Goal: Task Accomplishment & Management: Manage account settings

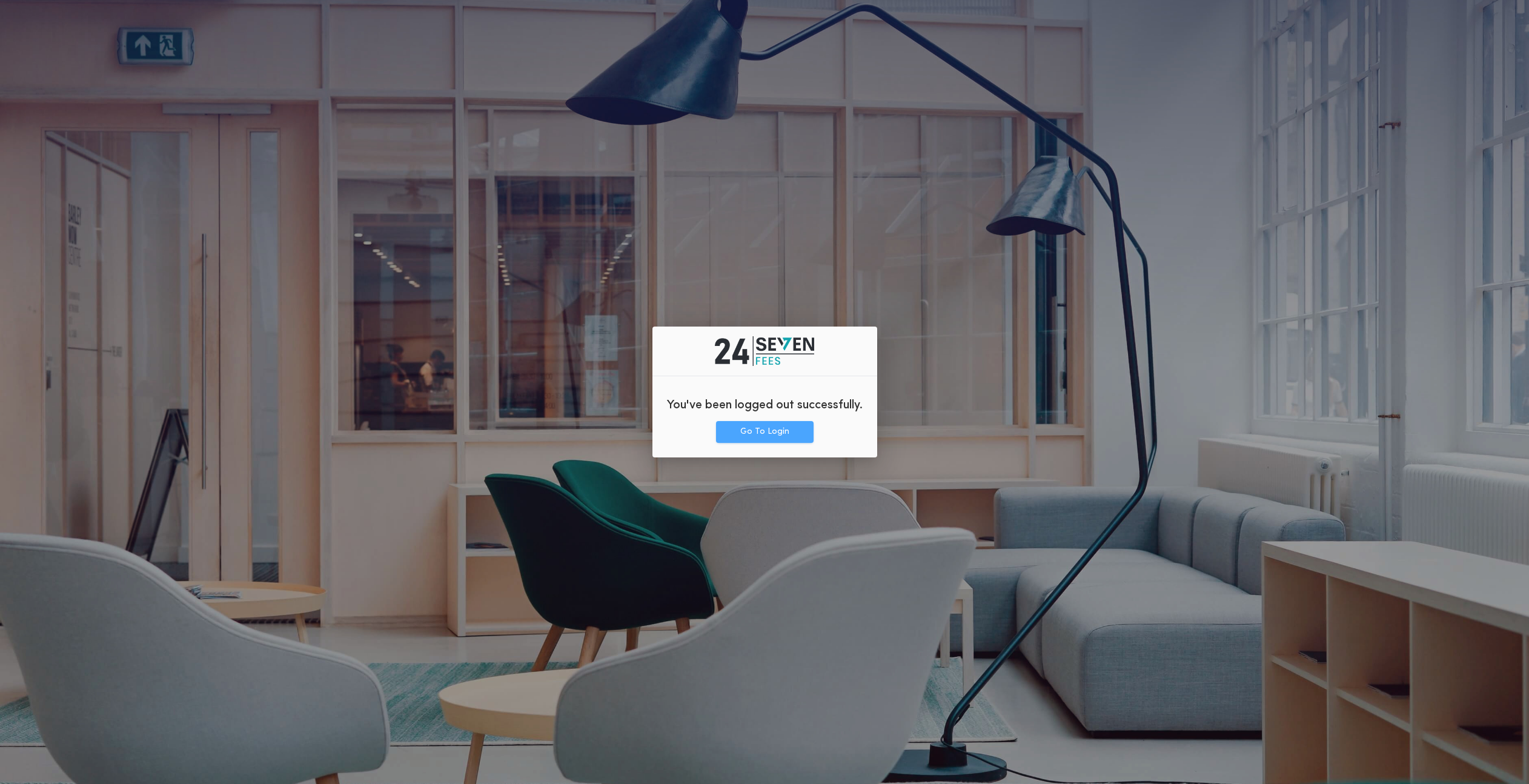
click at [750, 427] on button "Go To Login" at bounding box center [765, 432] width 98 height 22
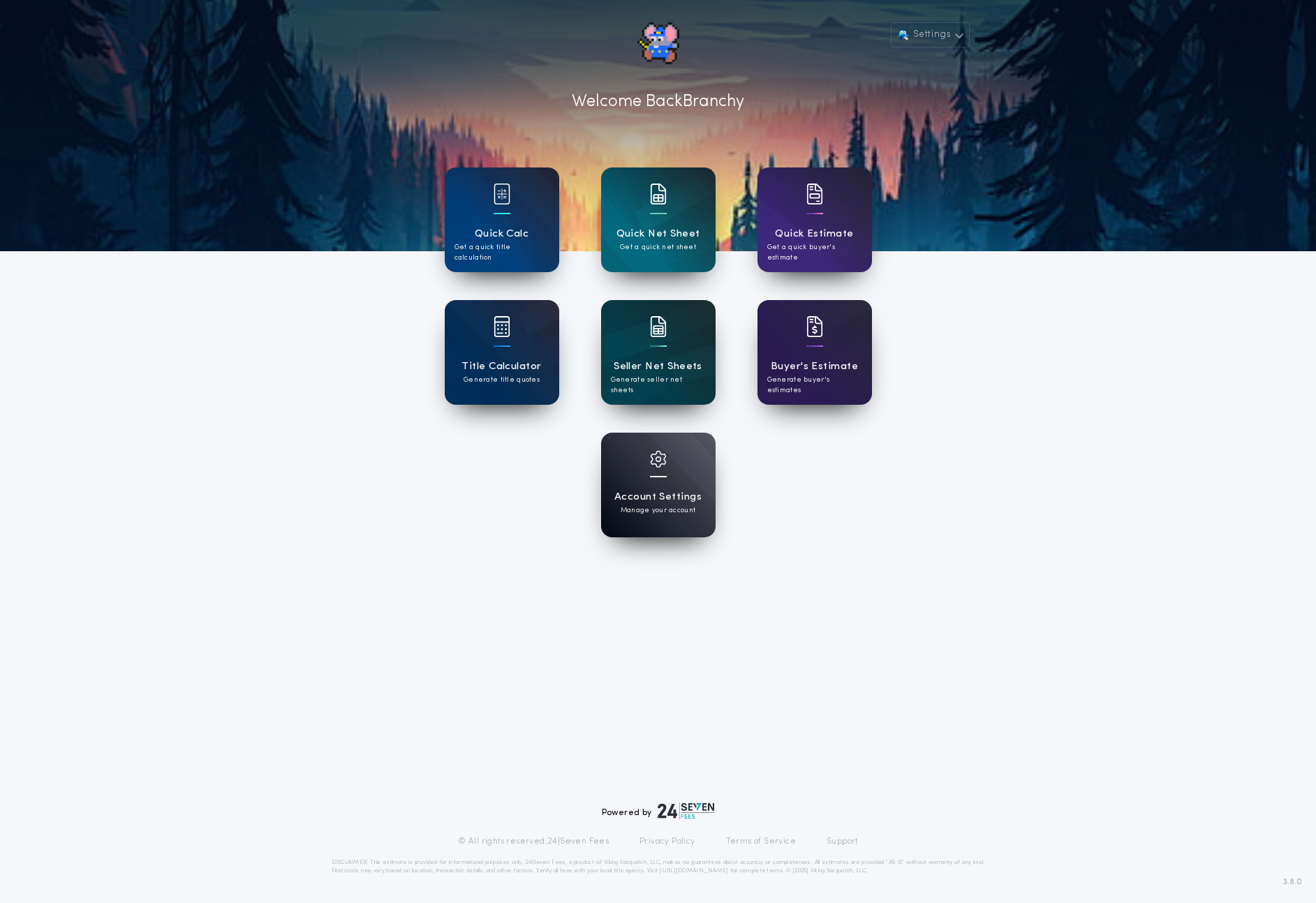
click at [640, 371] on h1 "Seller Net Sheets" at bounding box center [658, 366] width 89 height 16
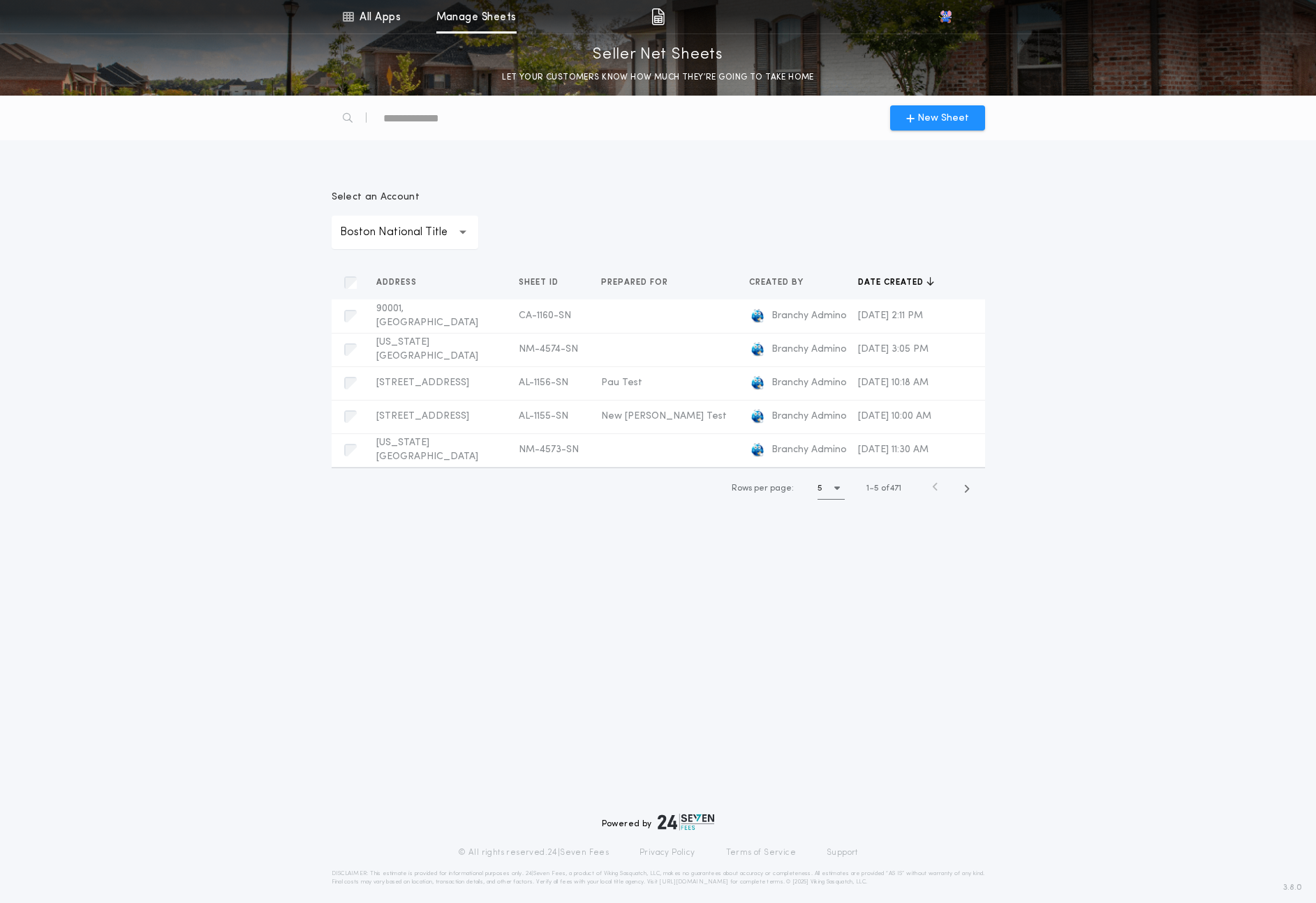
click at [407, 238] on p "Boston National Title" at bounding box center [405, 231] width 130 height 16
click at [539, 120] on div "New Sheet" at bounding box center [658, 118] width 670 height 45
click at [434, 133] on div at bounding box center [420, 118] width 179 height 34
click at [431, 128] on div at bounding box center [420, 118] width 179 height 34
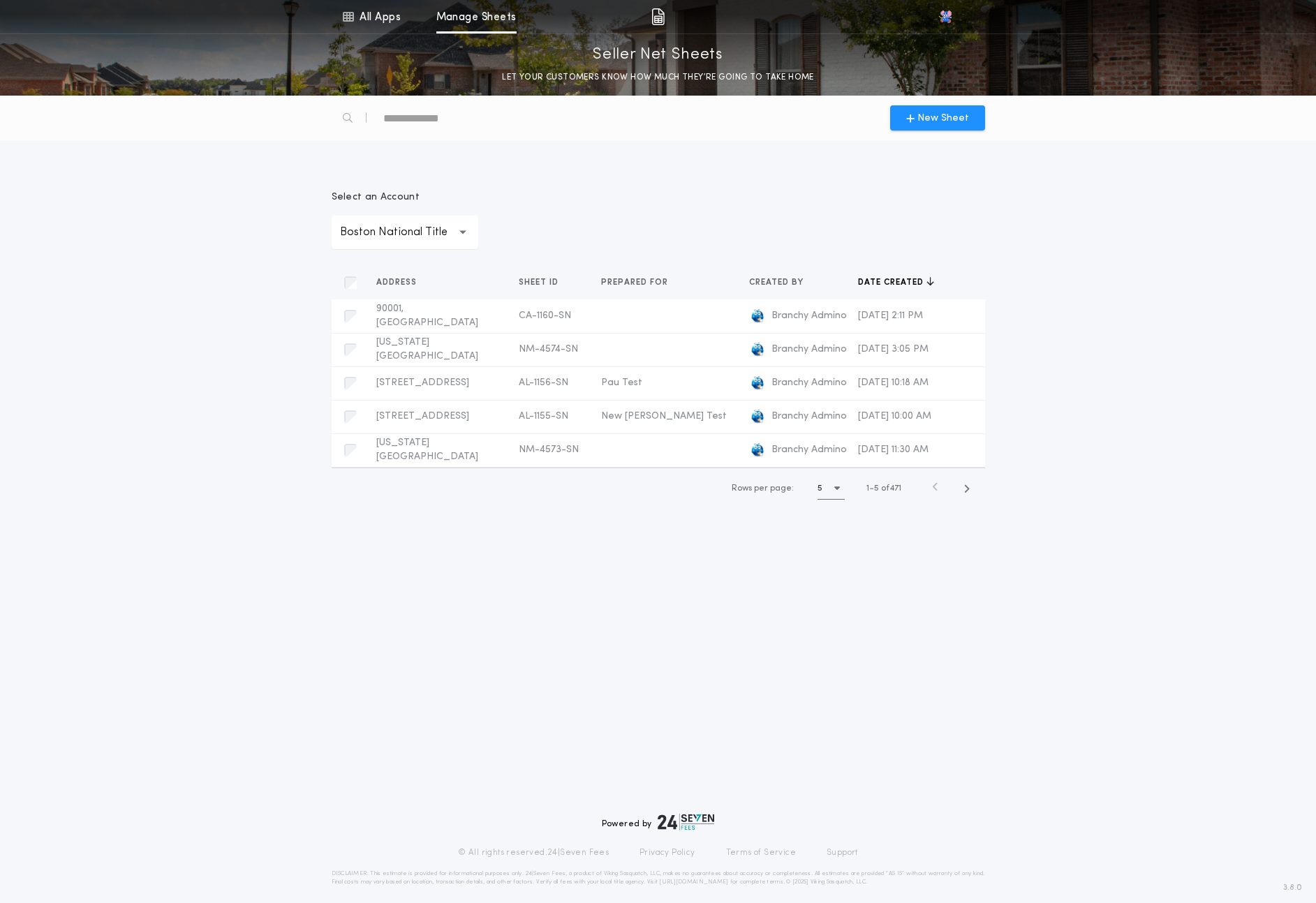
click at [431, 128] on div "text" at bounding box center [443, 117] width 119 height 22
click at [377, 169] on div "**********" at bounding box center [658, 341] width 670 height 369
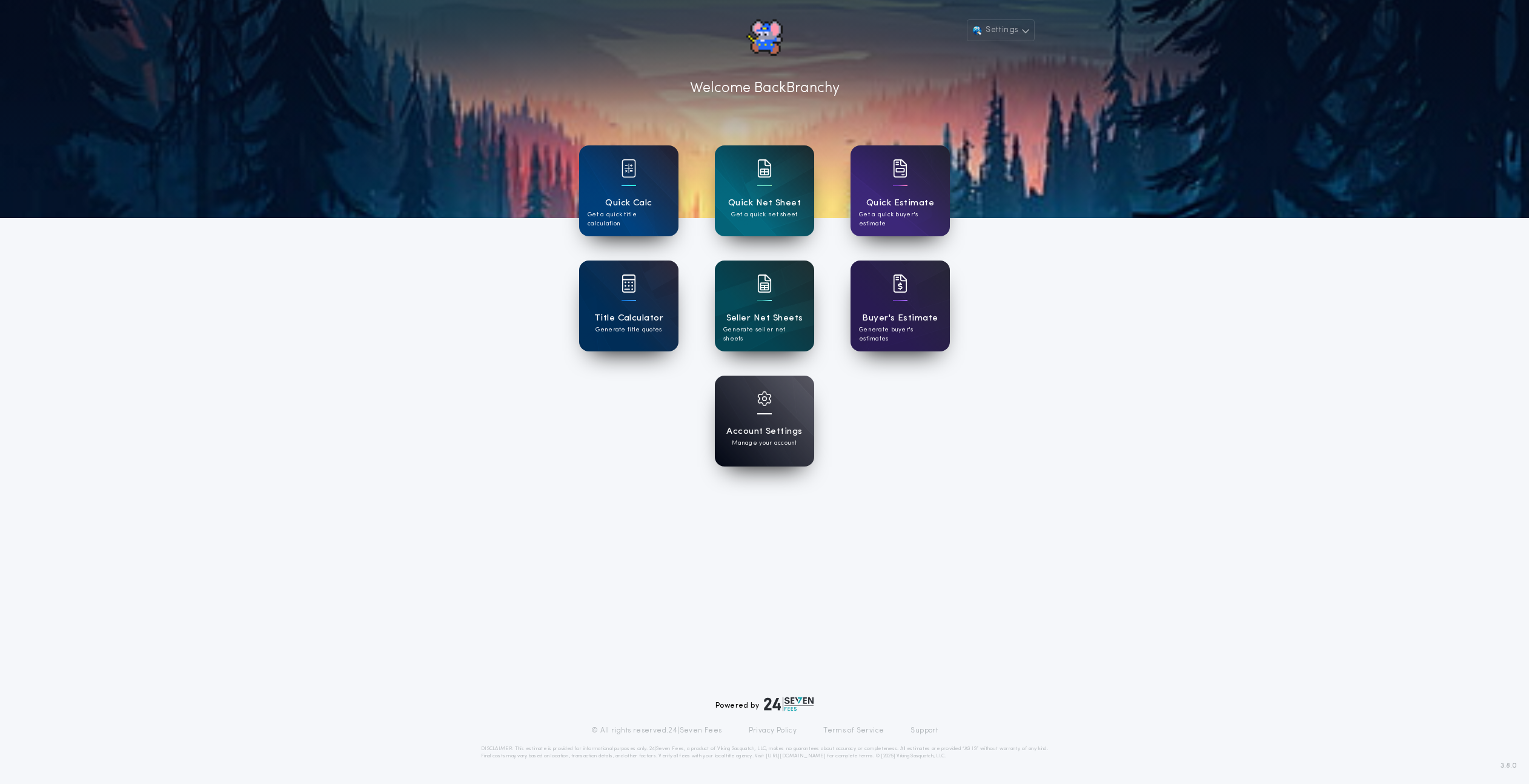
click at [246, 342] on div "Settings Welcome Back Branchy Quick Calc Get a quick title calculation Quick Ne…" at bounding box center [764, 392] width 1529 height 784
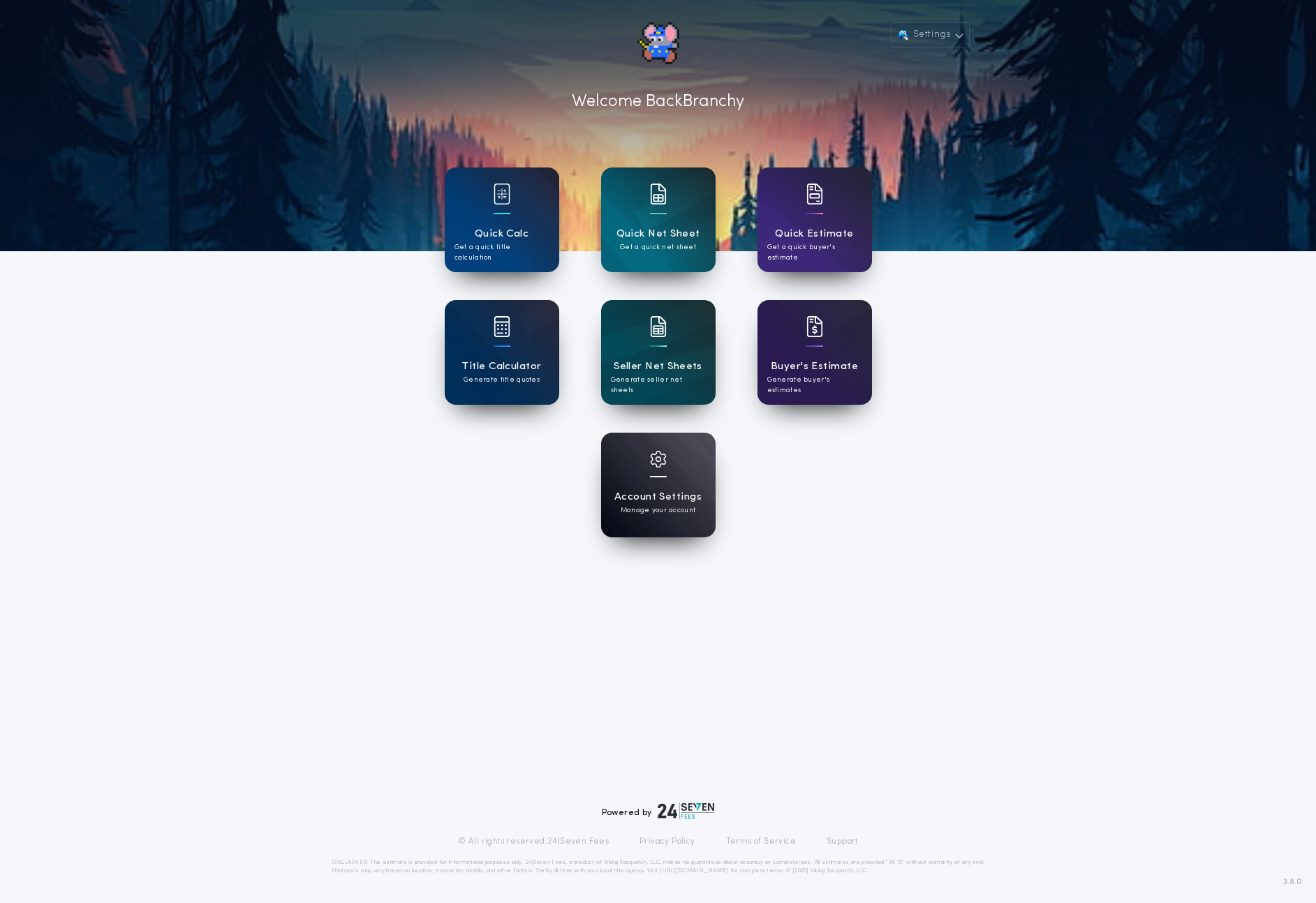
click at [654, 462] on img at bounding box center [658, 459] width 16 height 16
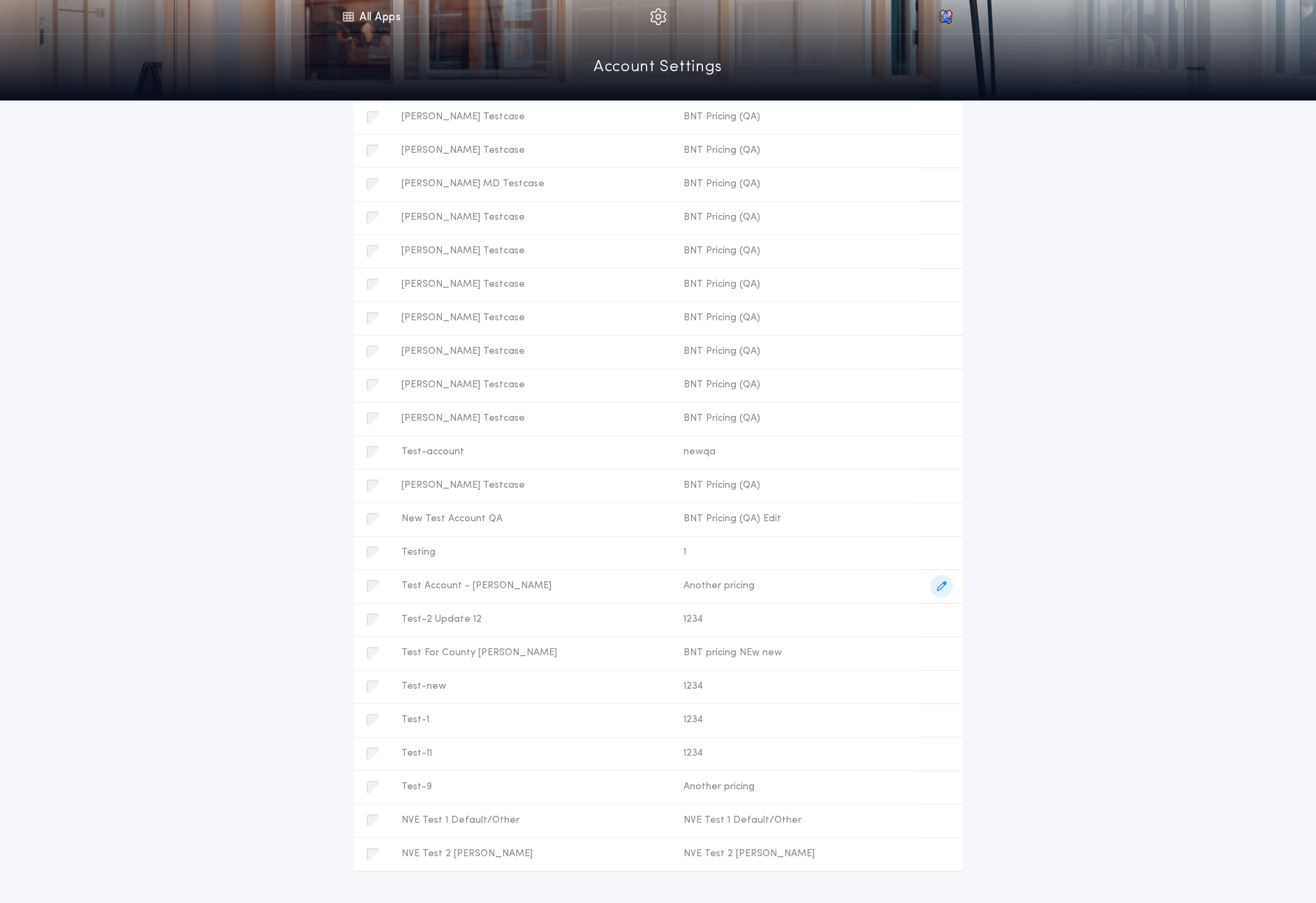
scroll to position [4880, 0]
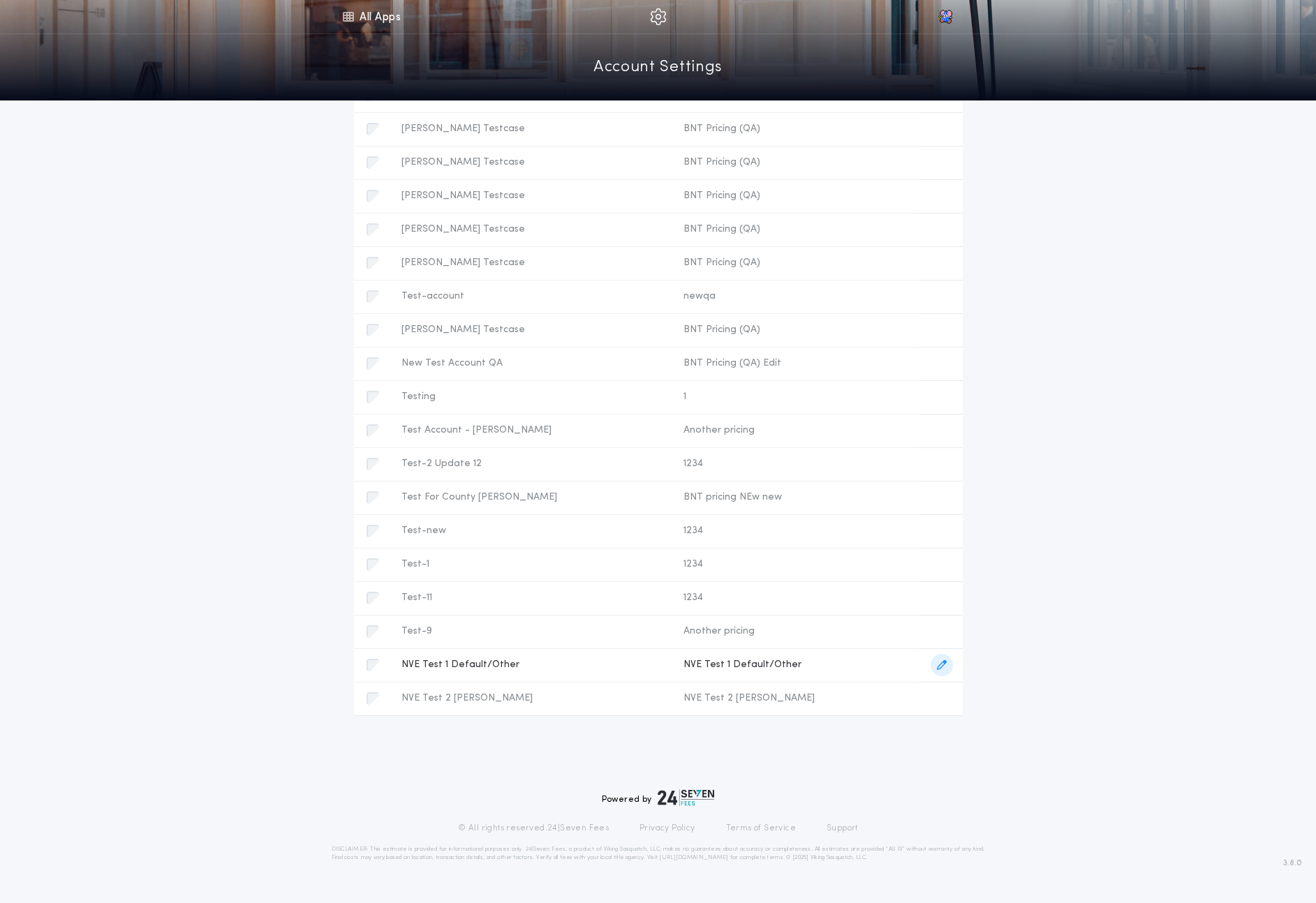
click at [571, 652] on td "NVE Test 1 Default/Other Account NVE Test 1 Default/Other Pricing configuration…" at bounding box center [531, 665] width 282 height 34
click at [936, 660] on icon "button" at bounding box center [941, 665] width 10 height 10
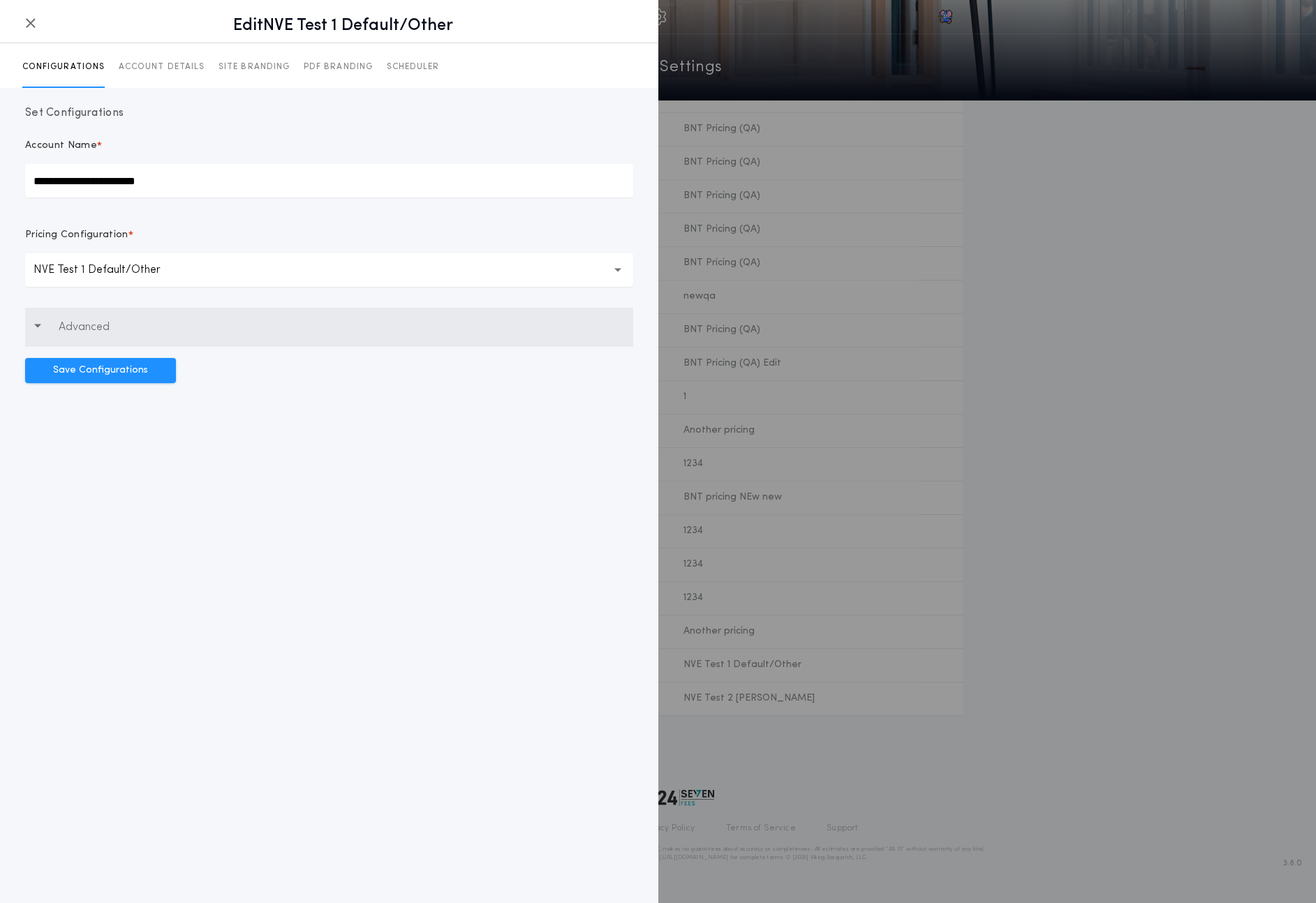
click at [264, 308] on button "Advanced" at bounding box center [329, 327] width 608 height 39
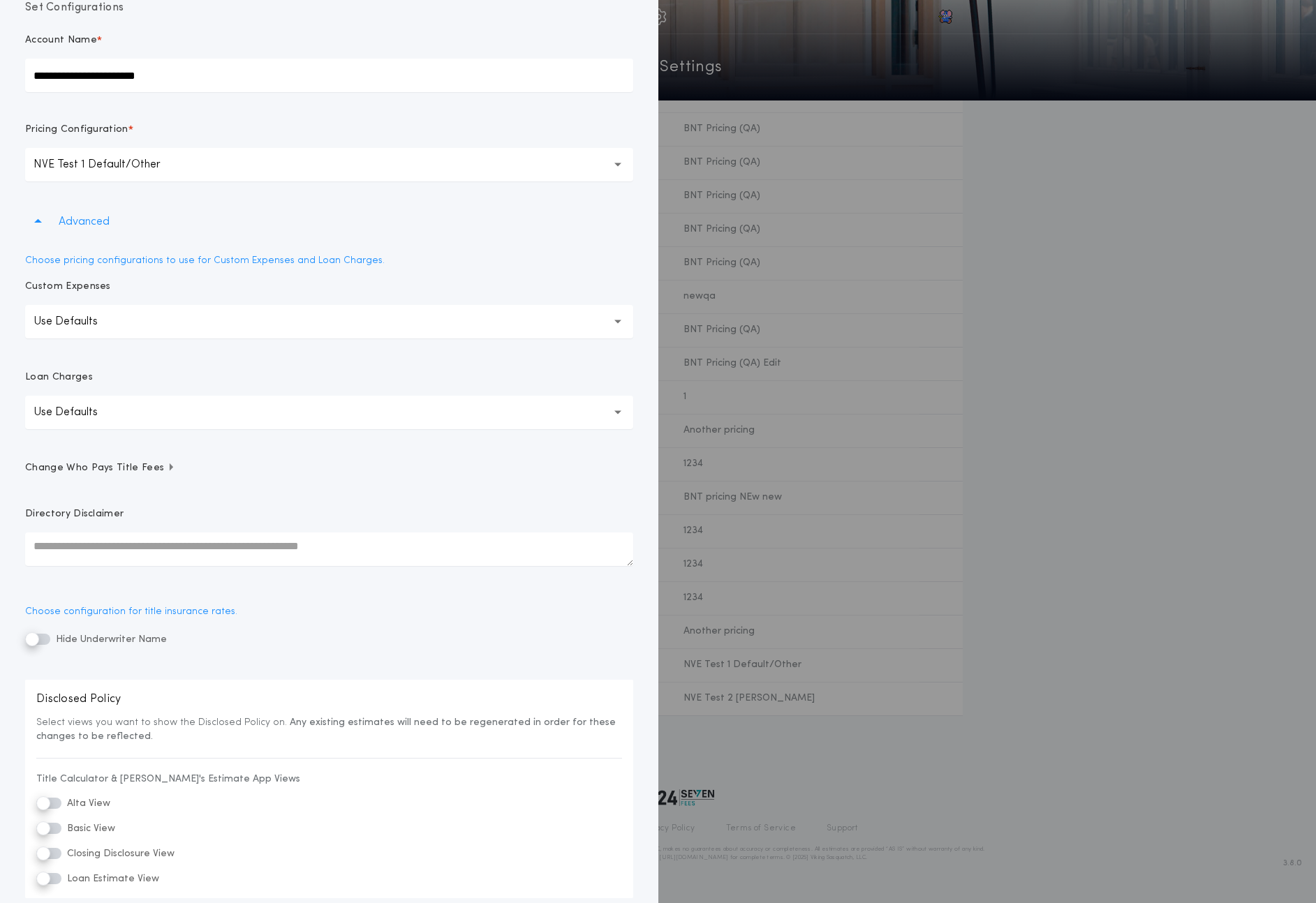
scroll to position [0, 0]
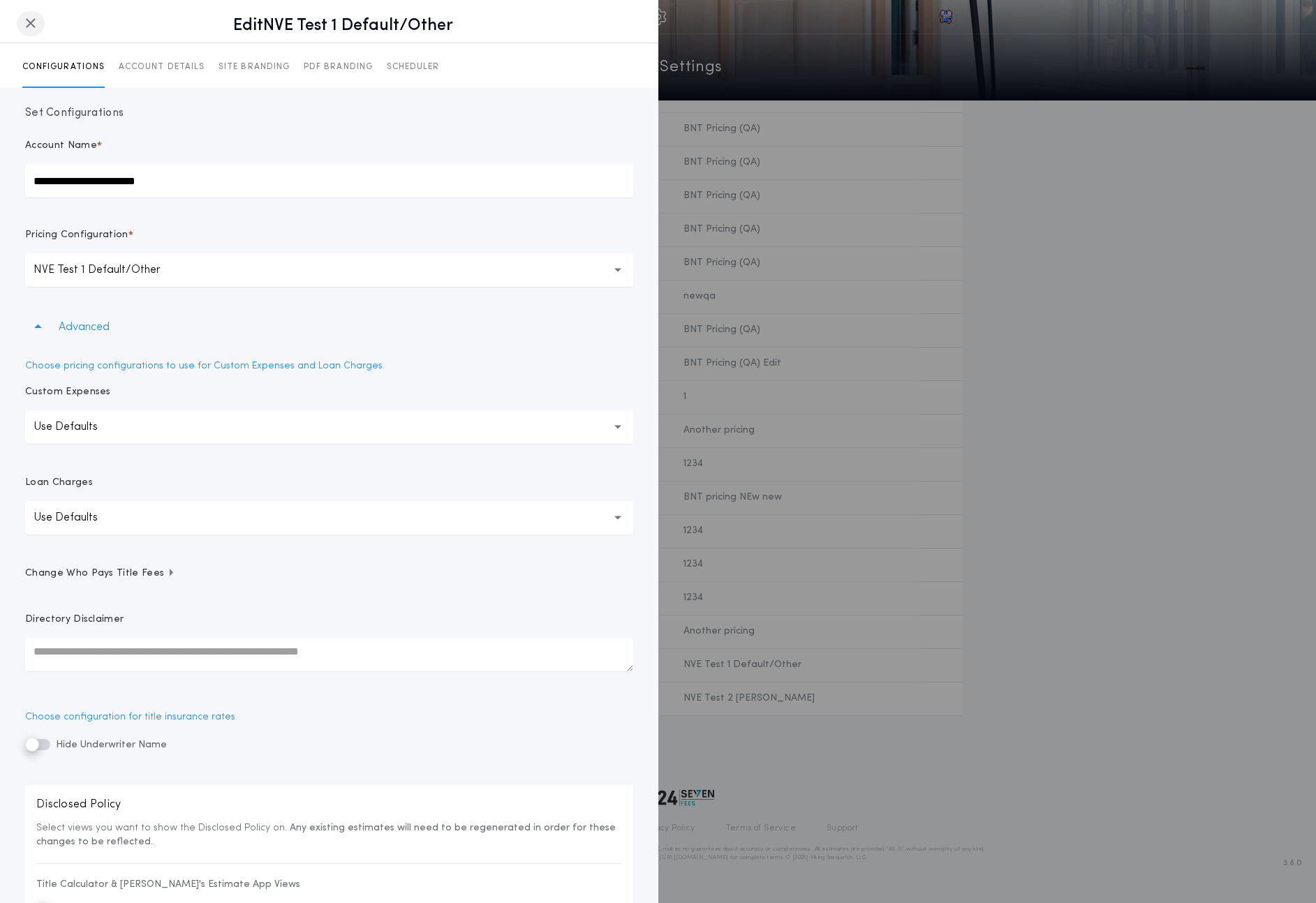
click at [34, 14] on button "button" at bounding box center [30, 24] width 28 height 25
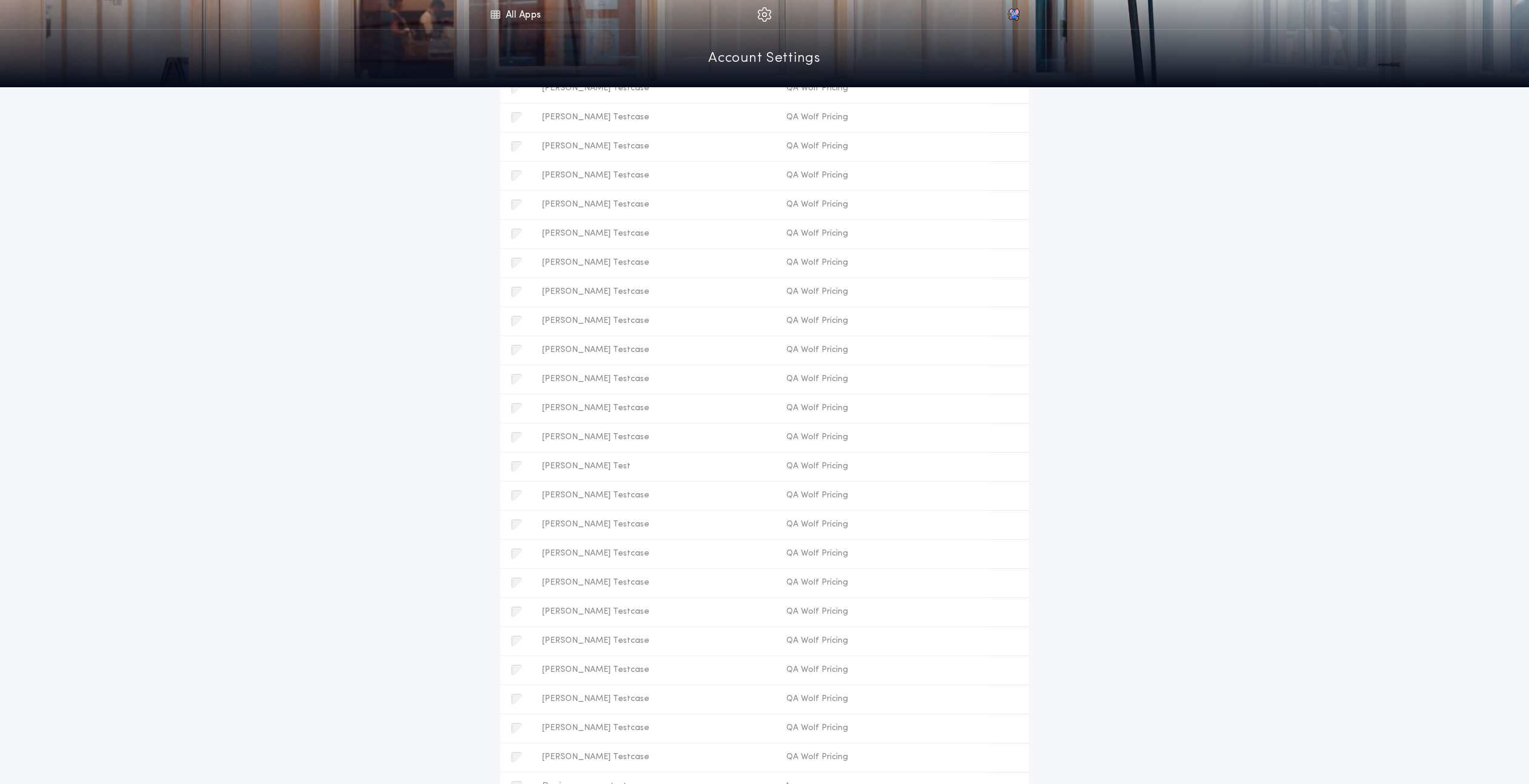
scroll to position [1848, 0]
